Goal: Task Accomplishment & Management: Manage account settings

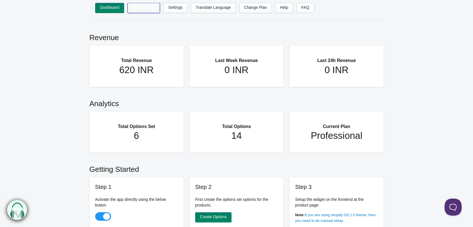
click at [137, 10] on link "Options Sets" at bounding box center [144, 8] width 32 height 10
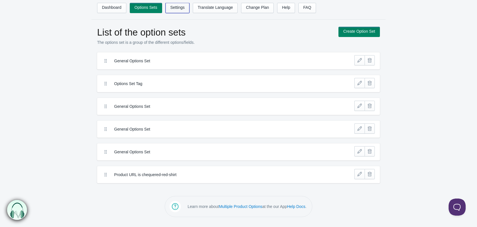
click at [176, 5] on link "Settings" at bounding box center [178, 8] width 24 height 10
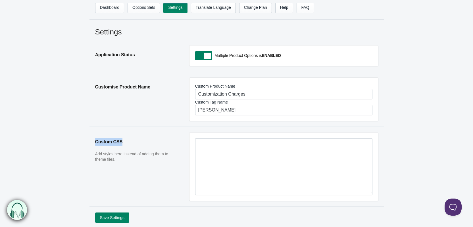
drag, startPoint x: 95, startPoint y: 143, endPoint x: 125, endPoint y: 140, distance: 30.0
click at [125, 140] on h2 "Custom CSS" at bounding box center [136, 141] width 83 height 19
copy h2 "Custom CSS"
drag, startPoint x: 435, startPoint y: 25, endPoint x: 431, endPoint y: 25, distance: 3.7
click at [435, 25] on main "Settings Application Status Multiple Product Options is ENABLED Customise Produ…" at bounding box center [236, 123] width 473 height 197
